Goal: Information Seeking & Learning: Check status

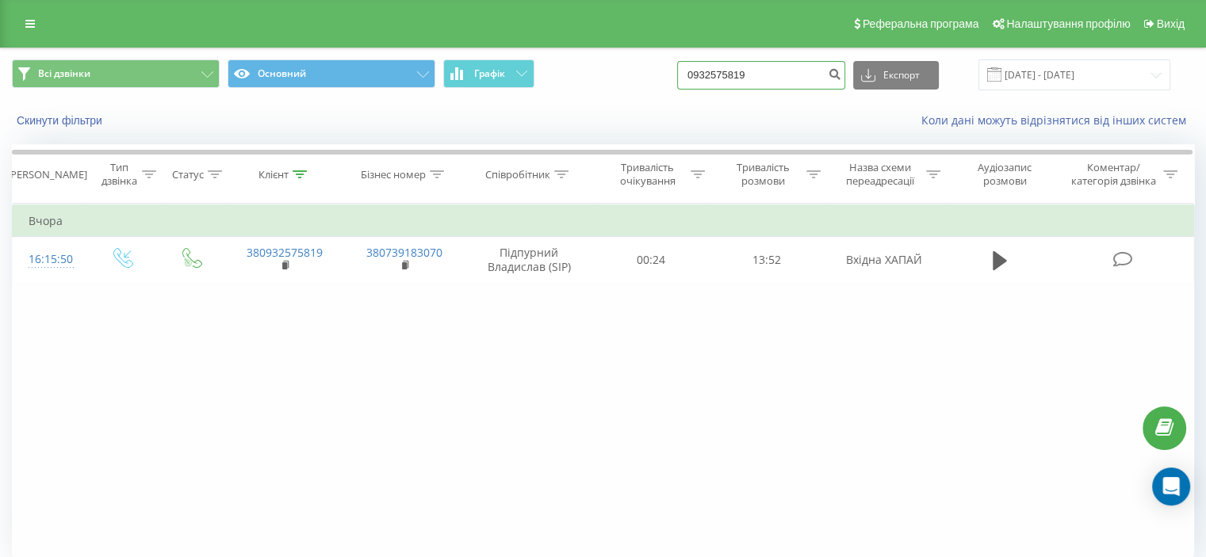
drag, startPoint x: 779, startPoint y: 72, endPoint x: 650, endPoint y: 68, distance: 129.3
click at [651, 68] on div "Всі дзвінки Основний Графік 0932575819 Експорт .csv .xls .xlsx [DATE] - [DATE]" at bounding box center [603, 74] width 1182 height 31
paste input "8) [PHONE_NUMBER]"
click at [735, 69] on input "098) [PHONE_NUMBER]" at bounding box center [761, 75] width 168 height 29
click at [749, 72] on input "098585-55-58" at bounding box center [761, 75] width 168 height 29
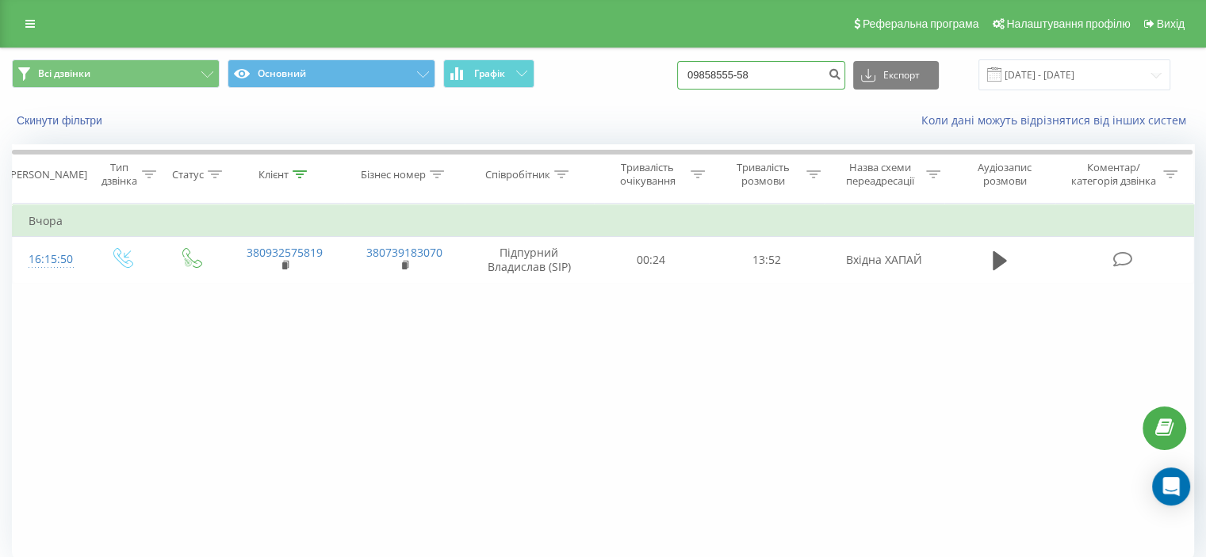
click at [759, 74] on input "09858555-58" at bounding box center [761, 75] width 168 height 29
type input "0985855558"
click at [841, 68] on icon "submit" at bounding box center [834, 72] width 13 height 10
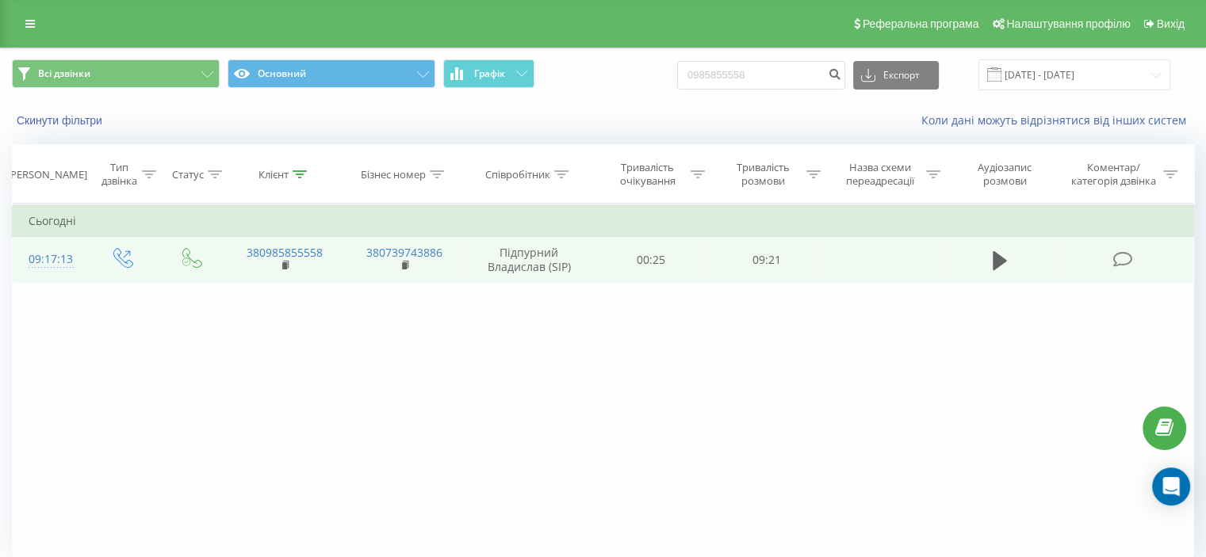
click at [1129, 265] on icon at bounding box center [1122, 259] width 20 height 17
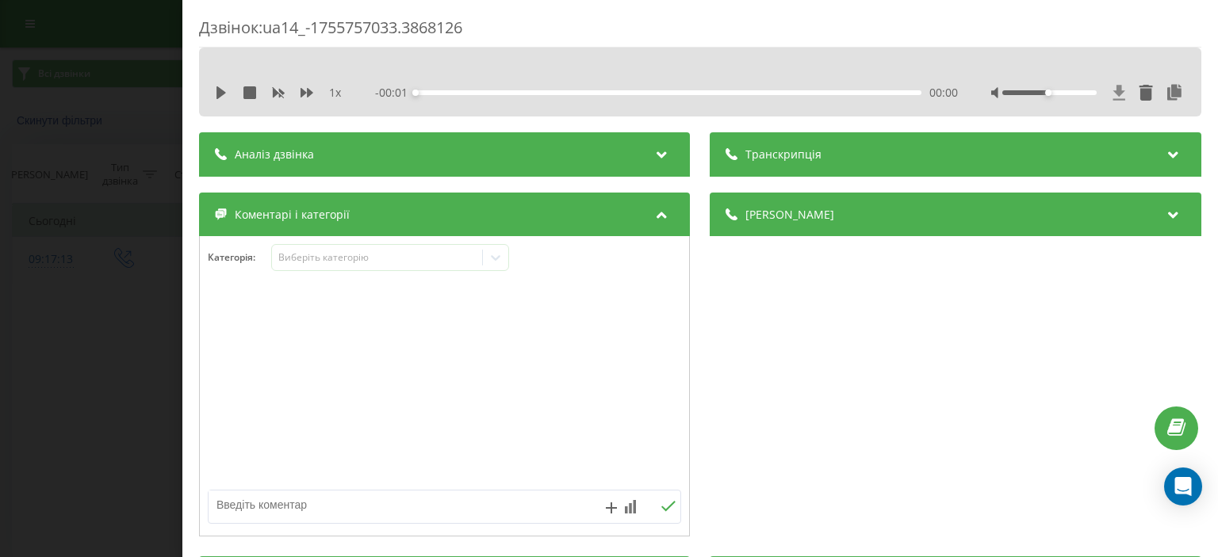
click at [1109, 88] on div "1 x - 00:01 00:00 00:00" at bounding box center [700, 93] width 978 height 24
click at [1113, 88] on icon at bounding box center [1119, 92] width 12 height 15
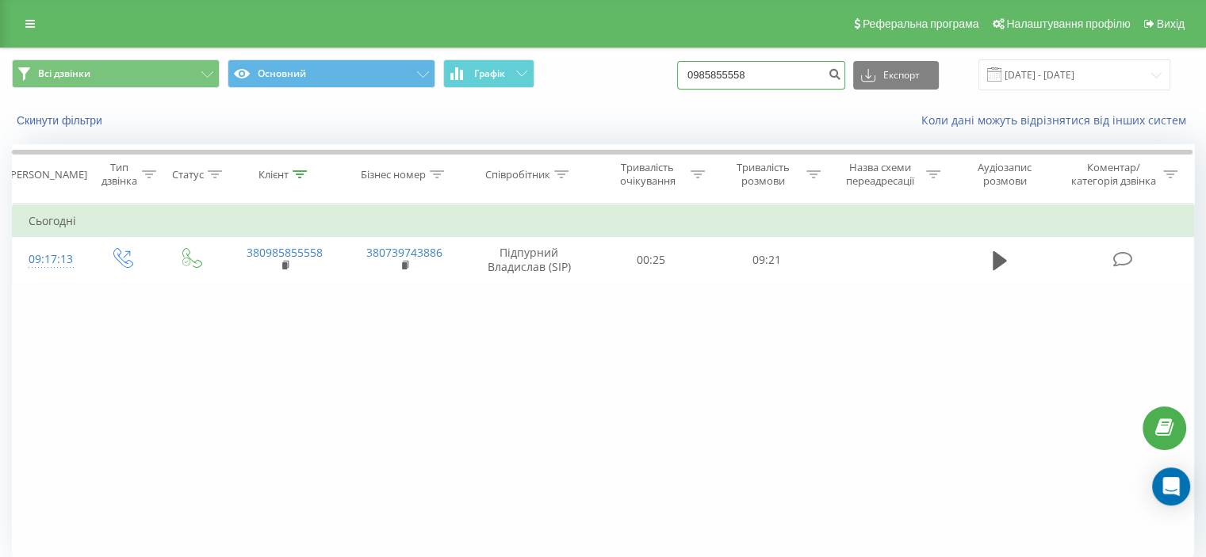
drag, startPoint x: 789, startPoint y: 71, endPoint x: 649, endPoint y: 67, distance: 140.4
click at [650, 67] on div "Всі дзвінки Основний Графік 0985855558 Експорт .csv .xls .xlsx 21.05.2025 - 21.…" at bounding box center [603, 74] width 1182 height 31
